Goal: Task Accomplishment & Management: Use online tool/utility

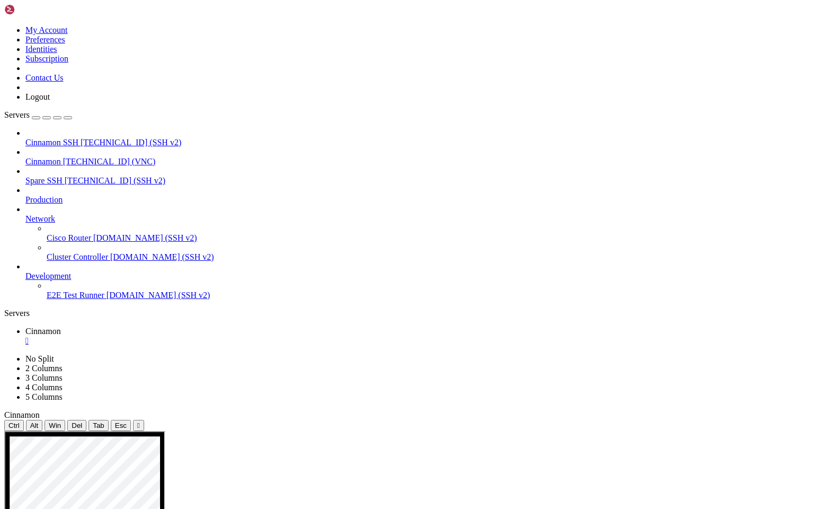
drag, startPoint x: 274, startPoint y: 654, endPoint x: 200, endPoint y: 554, distance: 124.2
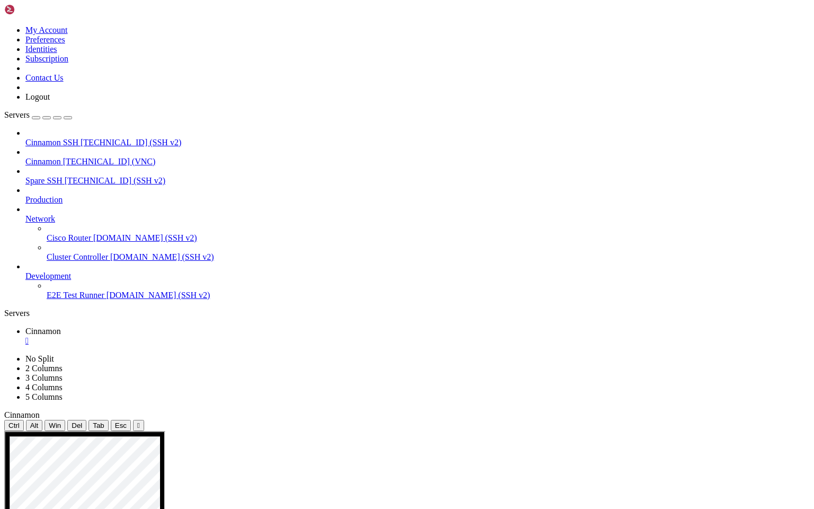
drag, startPoint x: 382, startPoint y: 905, endPoint x: 555, endPoint y: 889, distance: 174.6
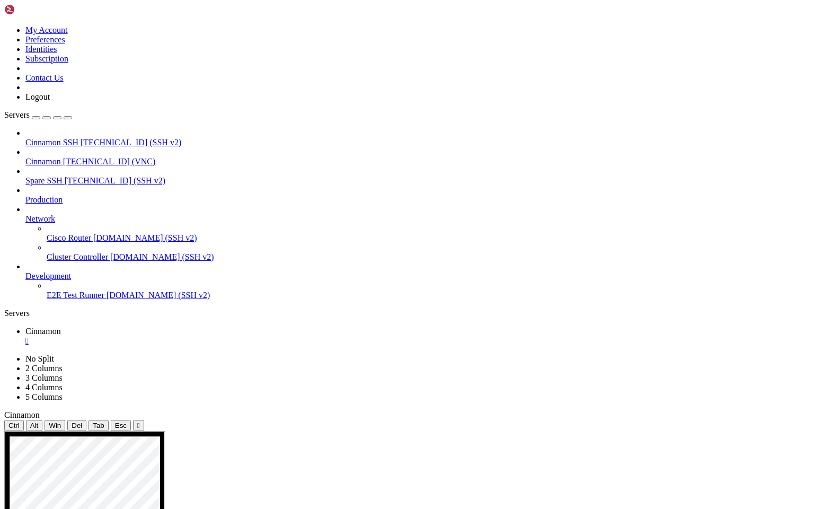
drag, startPoint x: 136, startPoint y: 688, endPoint x: 217, endPoint y: 782, distance: 124.0
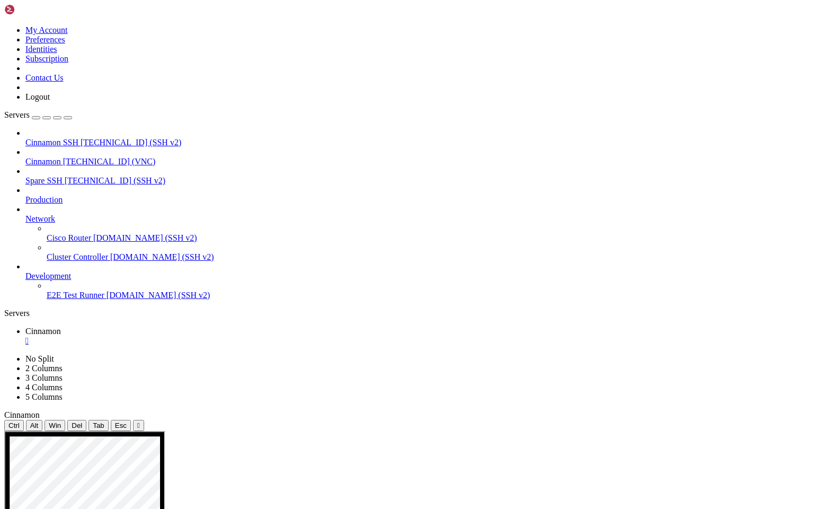
drag, startPoint x: 134, startPoint y: 625, endPoint x: 277, endPoint y: 666, distance: 149.0
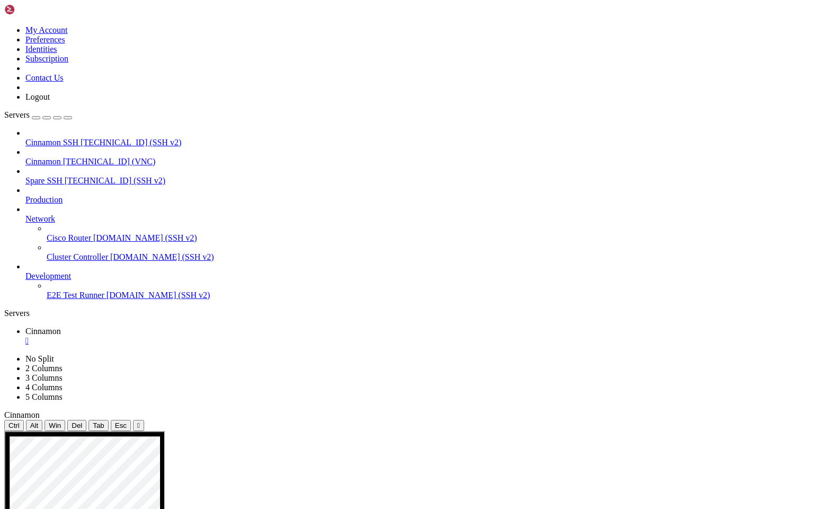
drag, startPoint x: 138, startPoint y: 626, endPoint x: 212, endPoint y: 660, distance: 80.9
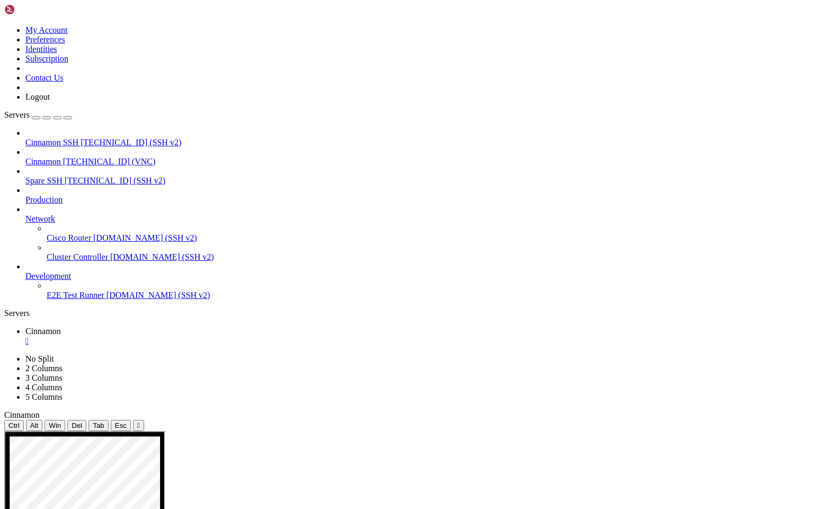
drag, startPoint x: 136, startPoint y: 624, endPoint x: 496, endPoint y: 722, distance: 373.6
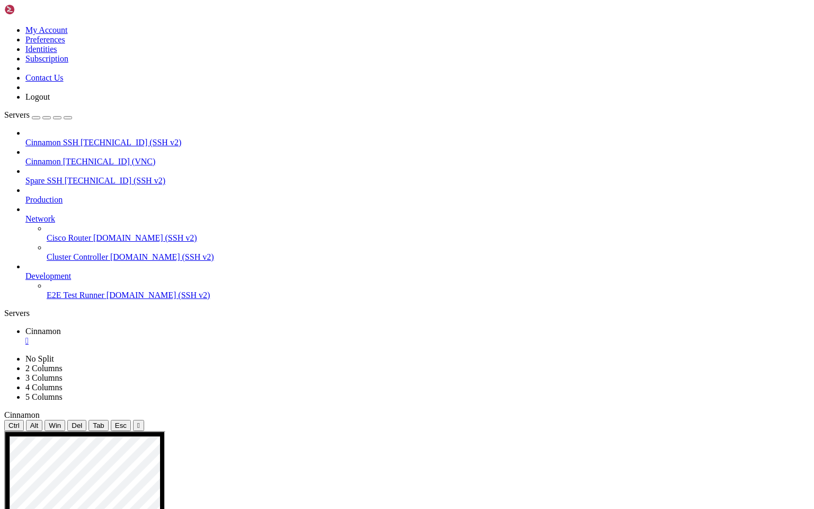
drag, startPoint x: 278, startPoint y: 681, endPoint x: 240, endPoint y: 678, distance: 38.3
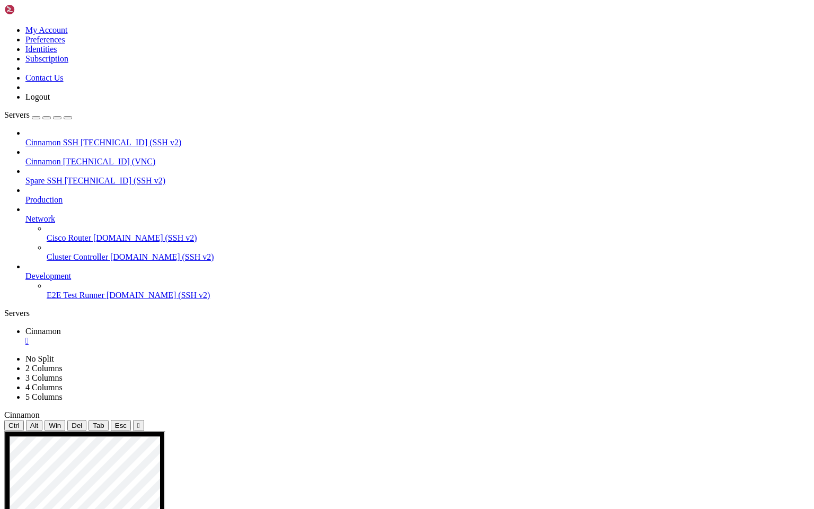
drag, startPoint x: 622, startPoint y: 624, endPoint x: 661, endPoint y: 624, distance: 39.2
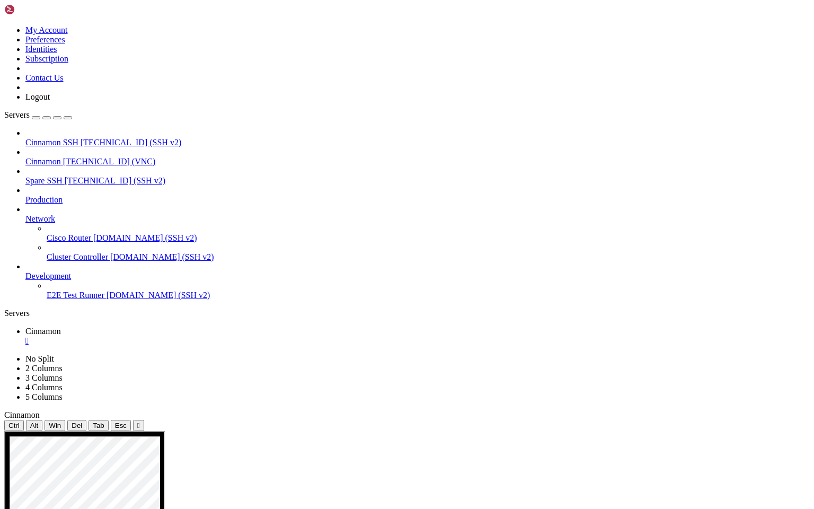
drag, startPoint x: 49, startPoint y: 734, endPoint x: 80, endPoint y: 587, distance: 150.5
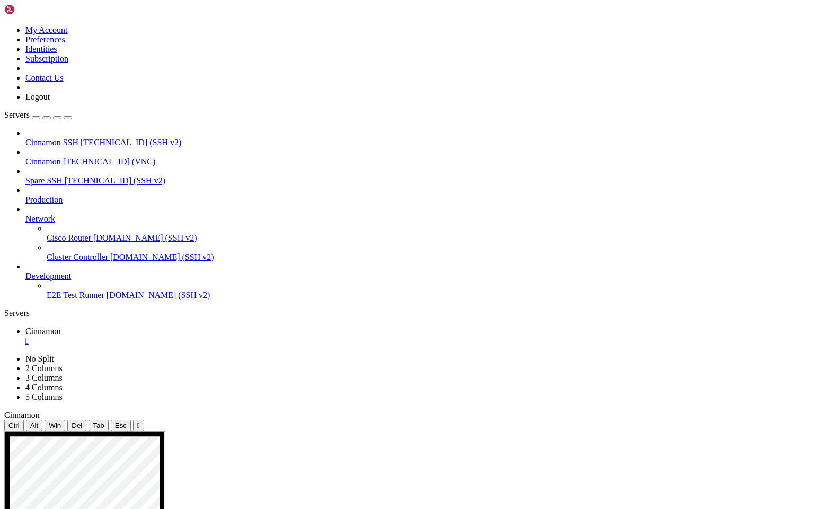
drag, startPoint x: 81, startPoint y: 598, endPoint x: 82, endPoint y: 546, distance: 51.4
drag, startPoint x: 82, startPoint y: 534, endPoint x: 80, endPoint y: 573, distance: 39.3
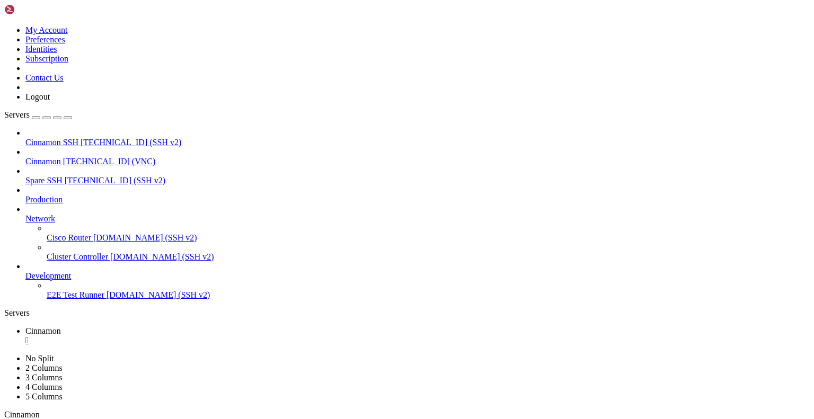
click at [192, 336] on div "" at bounding box center [417, 341] width 784 height 10
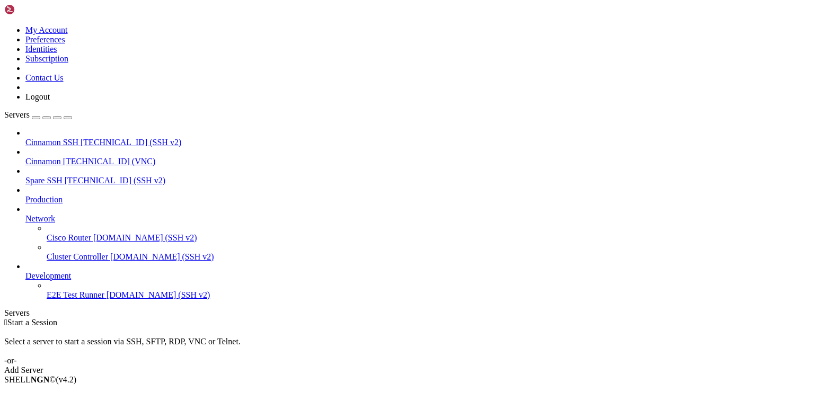
click at [4, 25] on icon at bounding box center [4, 25] width 0 height 0
